Goal: Information Seeking & Learning: Find specific page/section

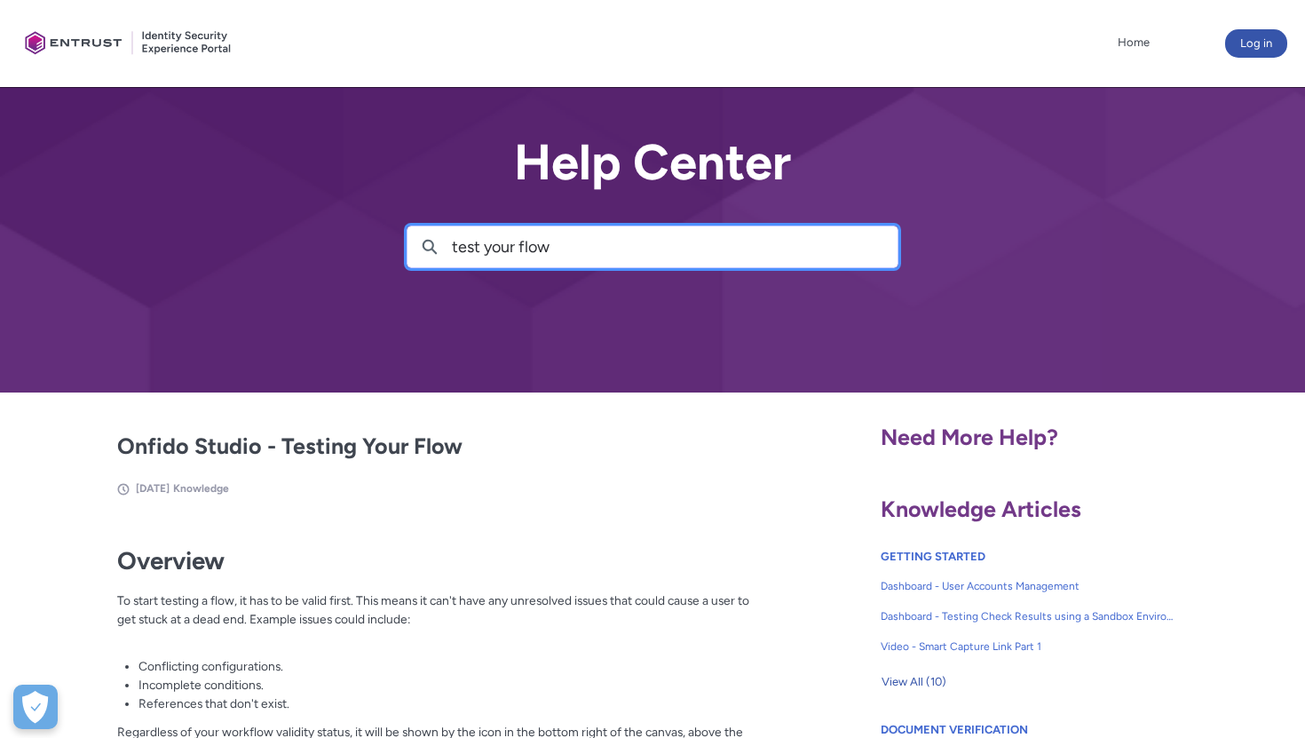
click at [571, 244] on input "test your flow" at bounding box center [675, 246] width 446 height 41
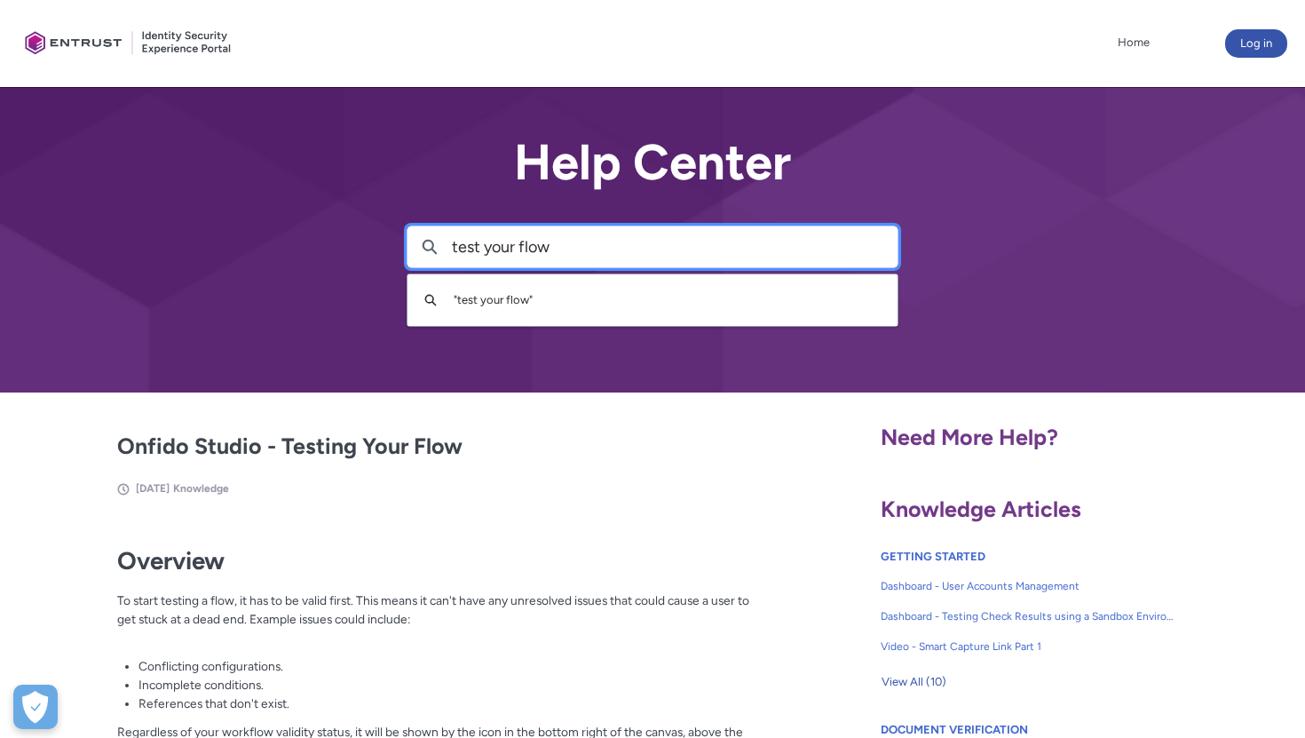
drag, startPoint x: 596, startPoint y: 244, endPoint x: 366, endPoint y: 244, distance: 230.0
click at [366, 244] on div "Help Center Search test your flow Search " test your flow "" at bounding box center [652, 196] width 1305 height 392
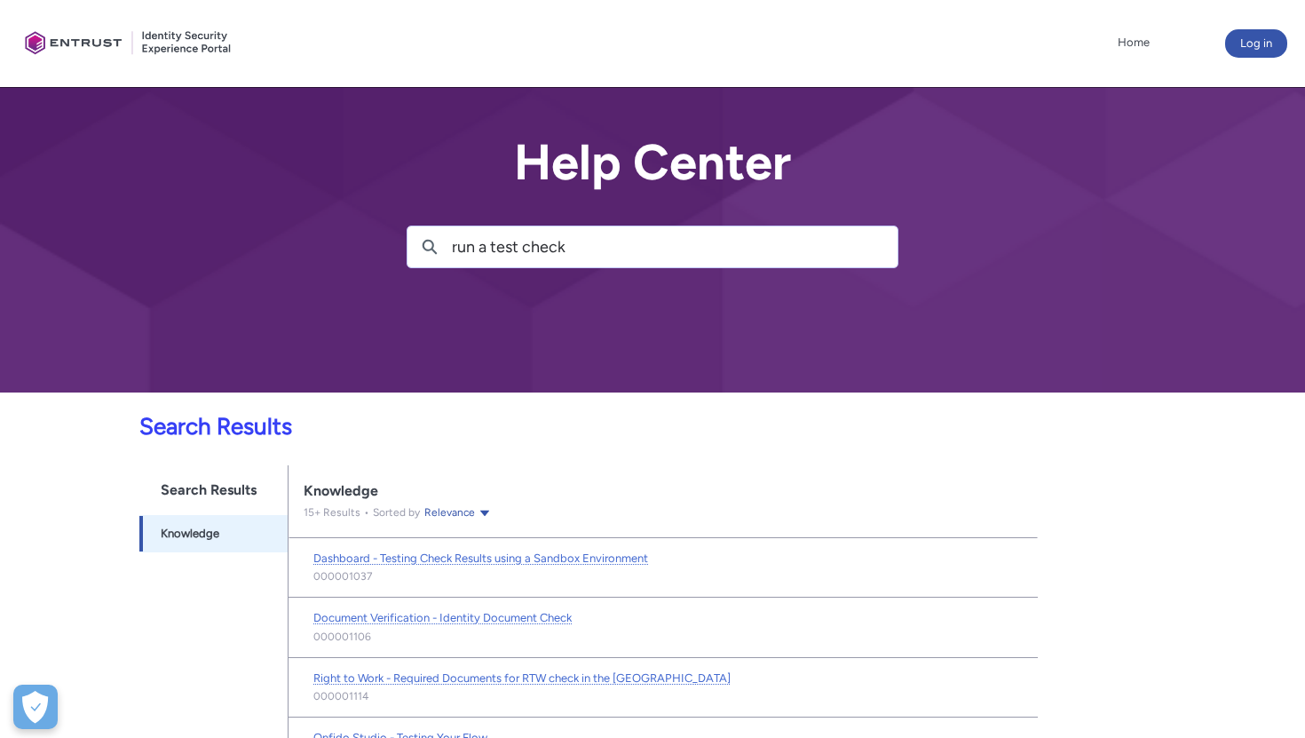
scroll to position [82, 0]
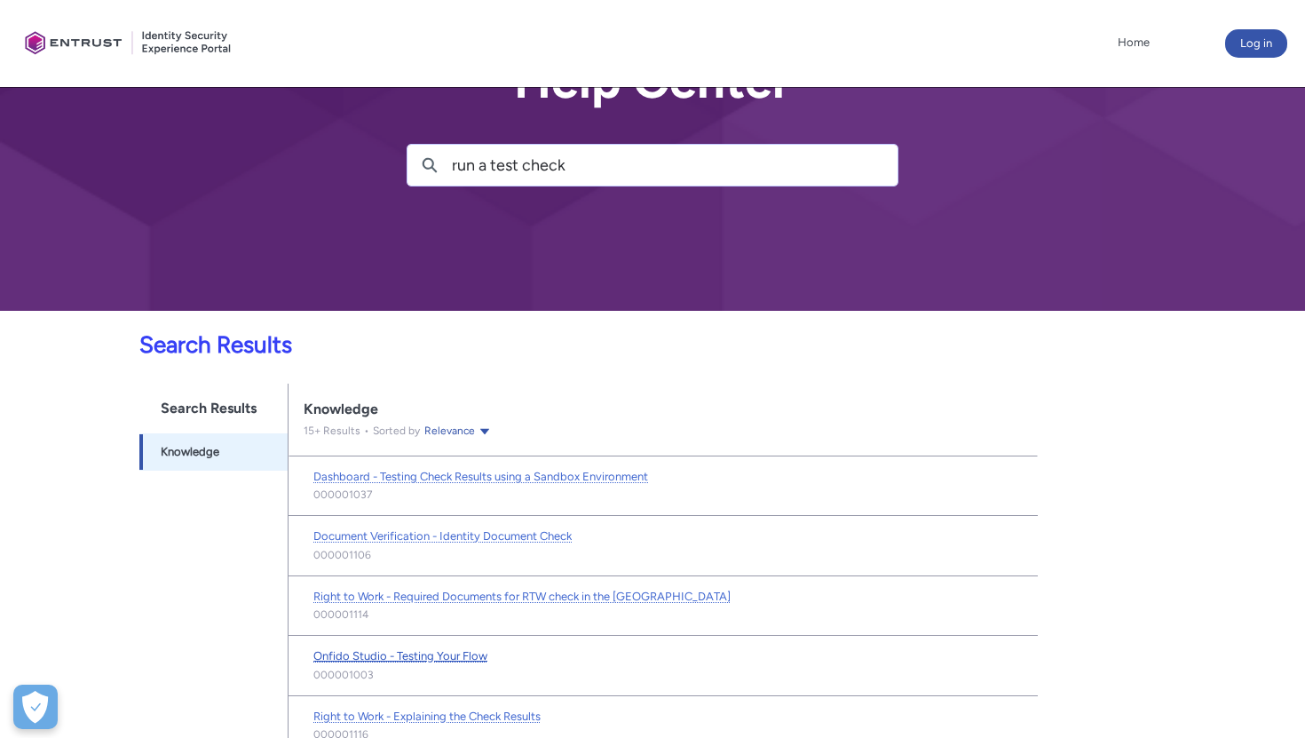
click at [424, 659] on span "Onfido Studio - Testing Your Flow" at bounding box center [400, 655] width 174 height 13
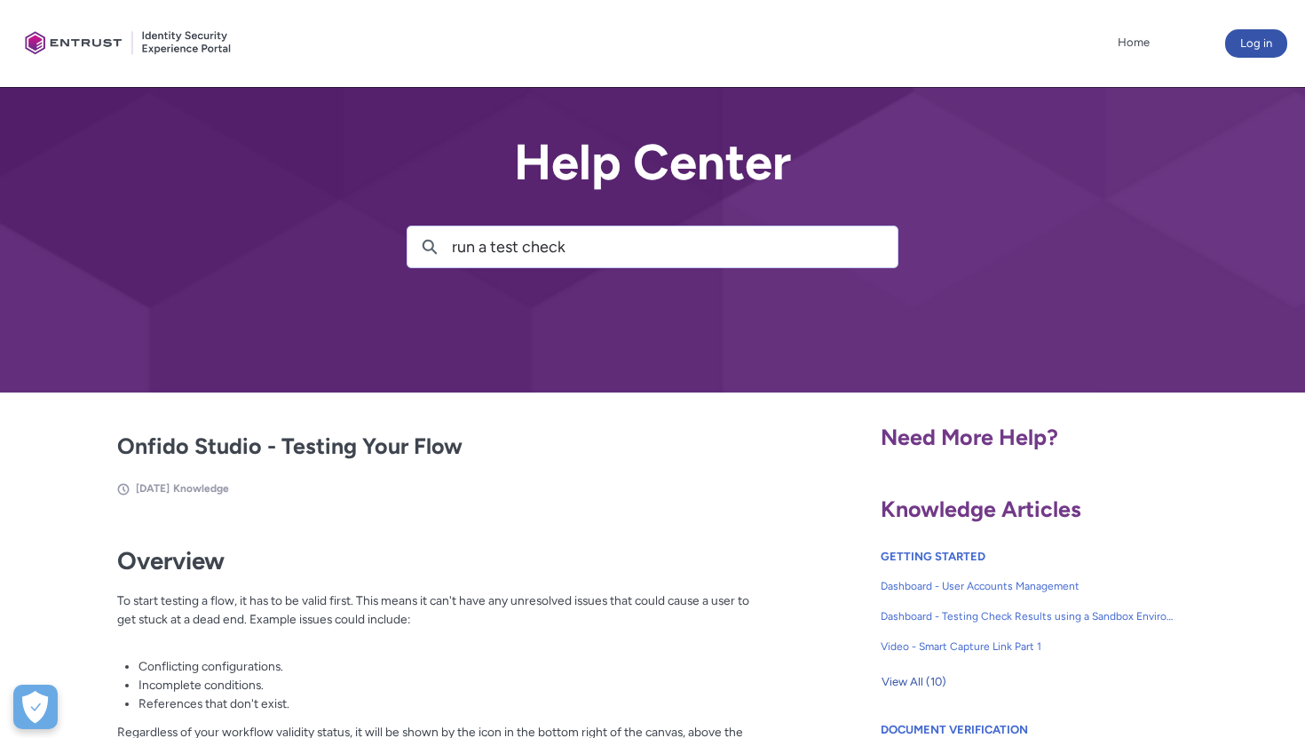
click at [579, 238] on input "run a test check" at bounding box center [675, 246] width 446 height 41
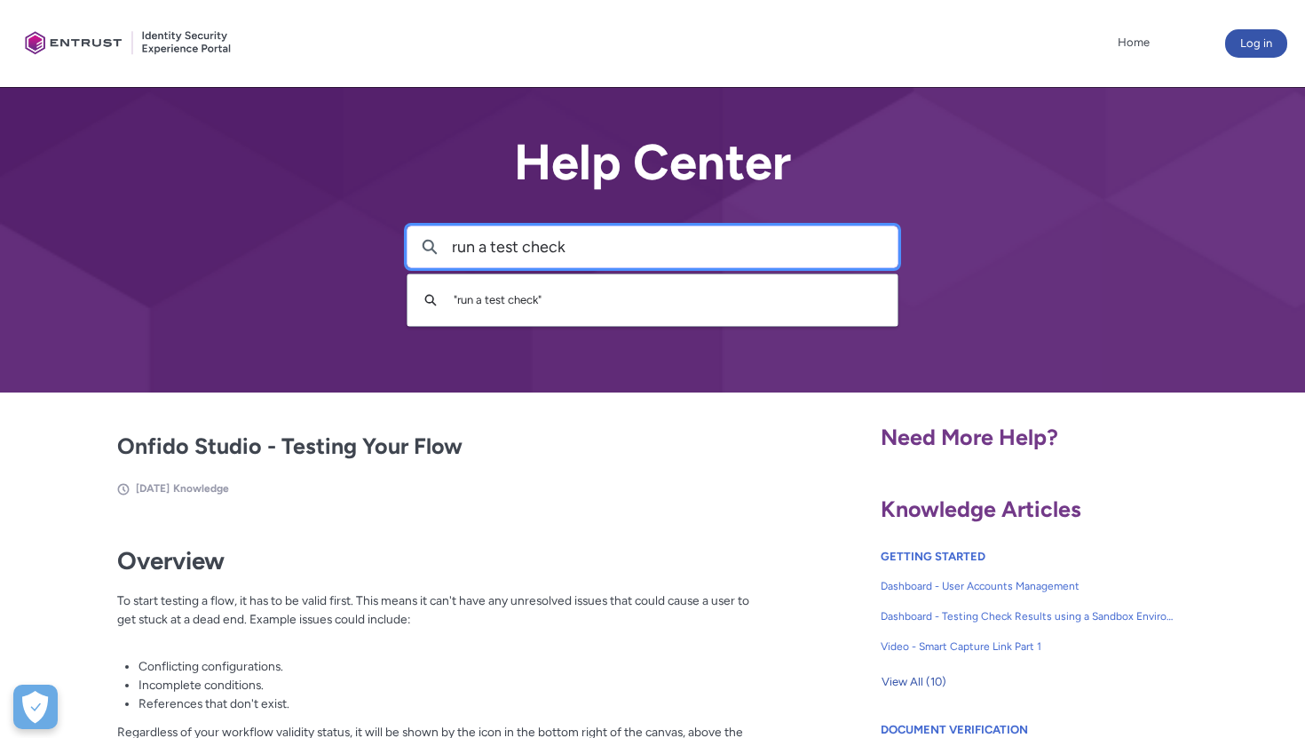
drag, startPoint x: 601, startPoint y: 244, endPoint x: 308, endPoint y: 242, distance: 293.0
click at [308, 242] on div "Help Center Search run a test check Search " run a test check "" at bounding box center [652, 196] width 1305 height 392
type input "test check on classic"
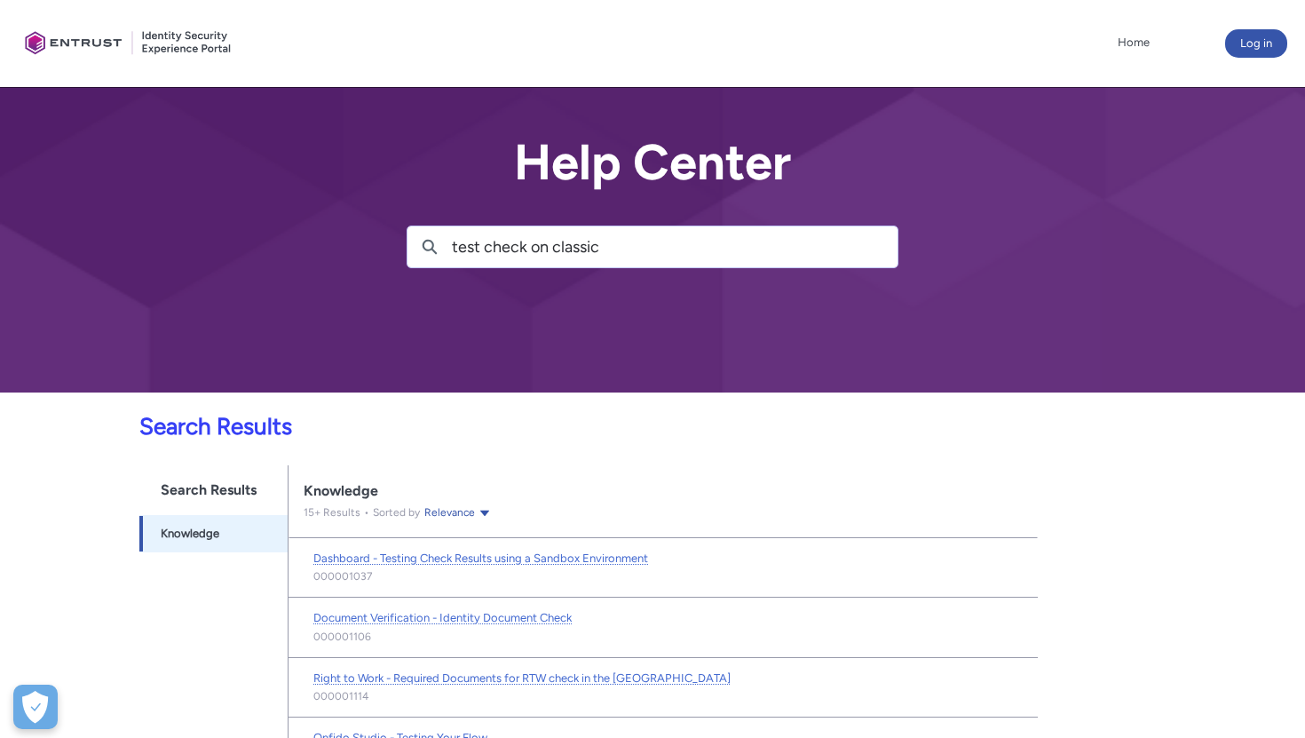
scroll to position [82, 0]
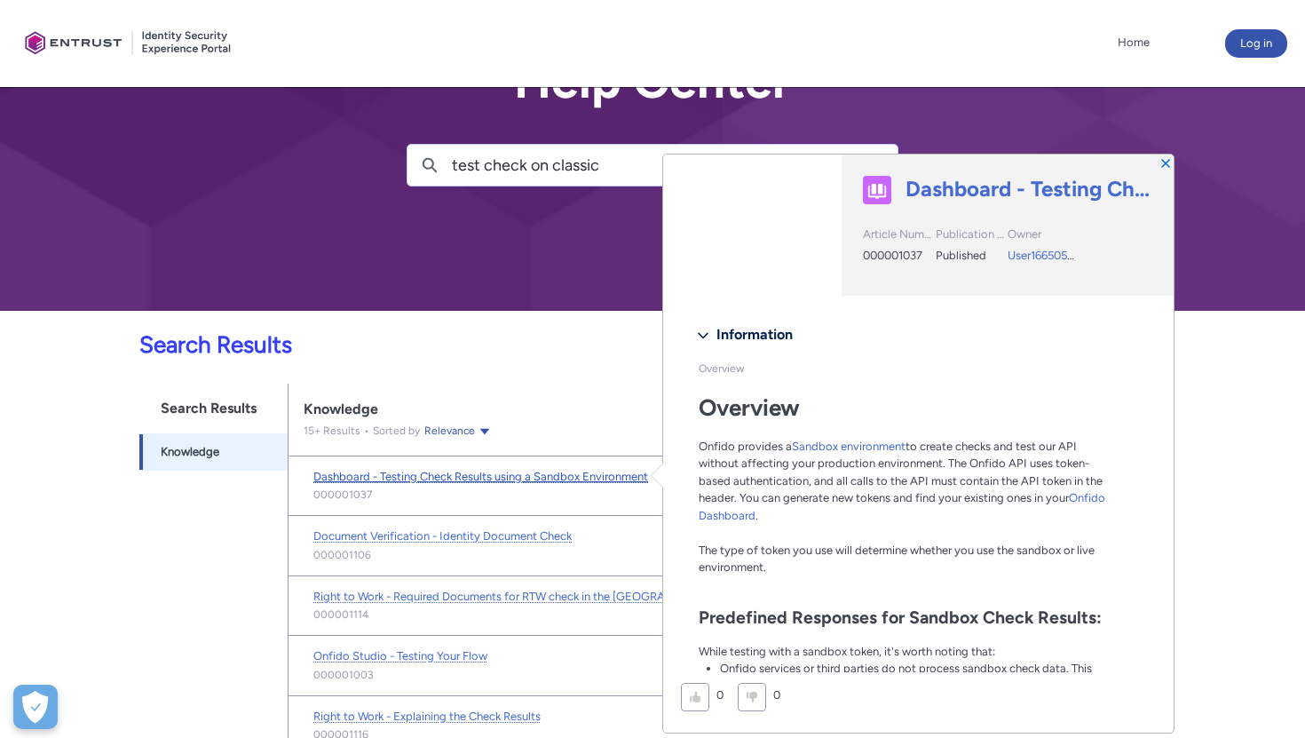
click at [471, 477] on span "Dashboard - Testing Check Results using a Sandbox Environment" at bounding box center [480, 476] width 335 height 13
